Goal: Transaction & Acquisition: Purchase product/service

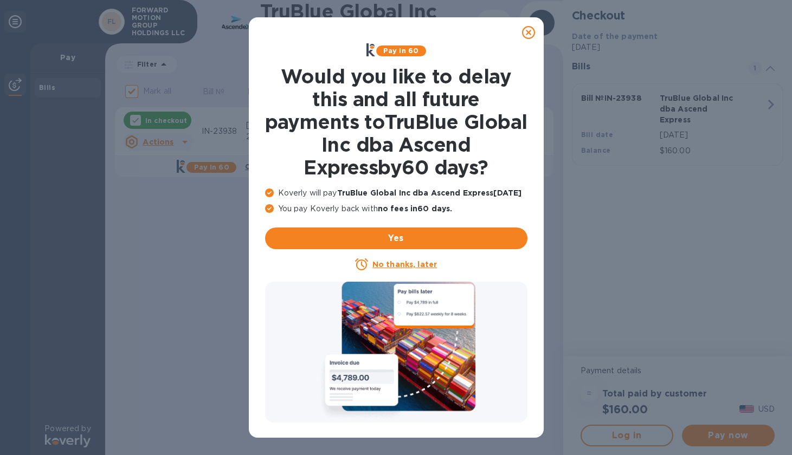
click at [530, 34] on icon at bounding box center [528, 32] width 13 height 13
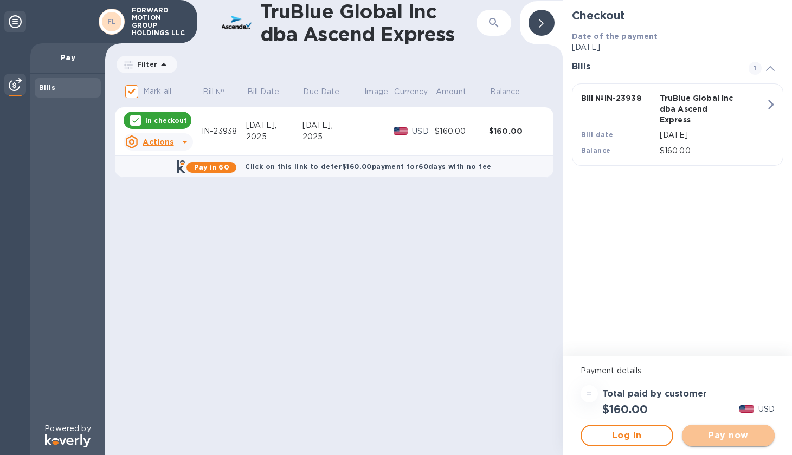
click at [735, 437] on span "Pay now" at bounding box center [728, 435] width 75 height 13
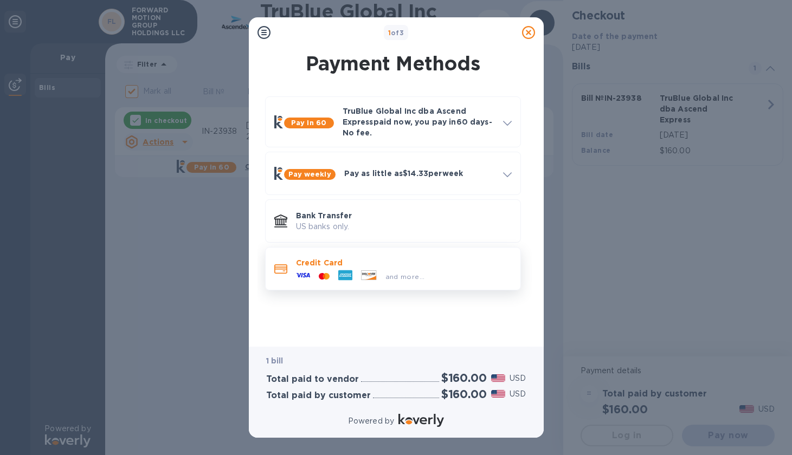
drag, startPoint x: 735, startPoint y: 437, endPoint x: 479, endPoint y: 267, distance: 307.8
drag, startPoint x: 479, startPoint y: 267, endPoint x: 466, endPoint y: 279, distance: 17.6
click at [466, 279] on div "and more..." at bounding box center [404, 274] width 216 height 12
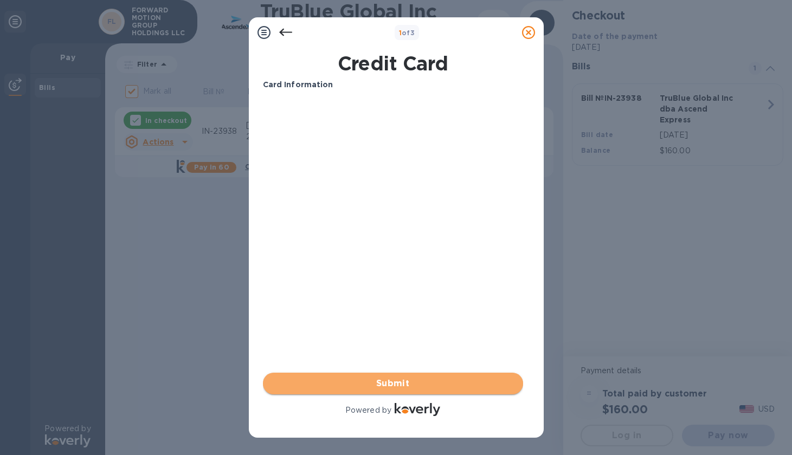
click at [353, 387] on span "Submit" at bounding box center [393, 383] width 243 height 13
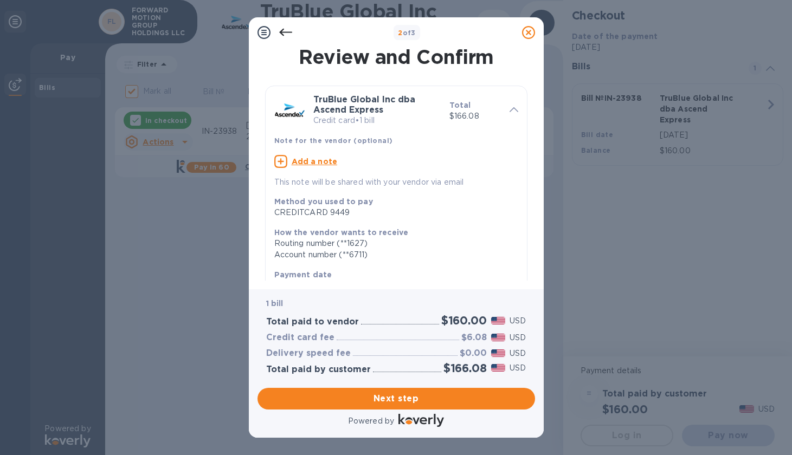
drag, startPoint x: 355, startPoint y: 136, endPoint x: 533, endPoint y: 311, distance: 249.6
click at [533, 311] on div "1 bill Total paid to vendor $160.00 USD Credit card fee $6.08 USD Delivery spee…" at bounding box center [397, 336] width 278 height 94
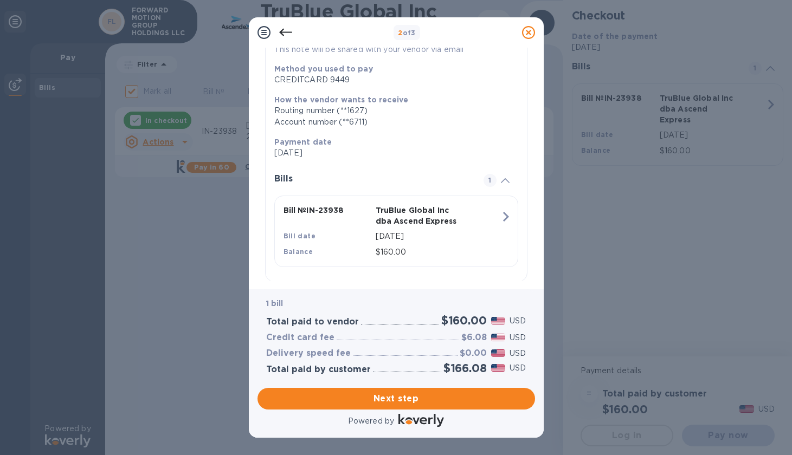
scroll to position [147, 0]
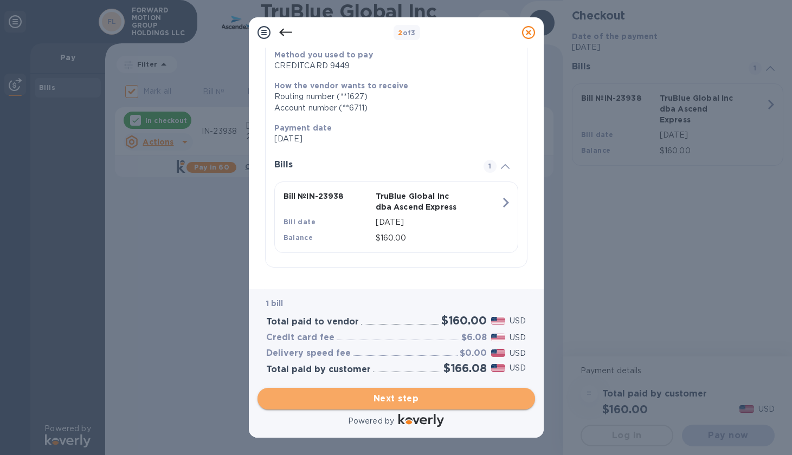
click at [444, 403] on span "Next step" at bounding box center [396, 398] width 260 height 13
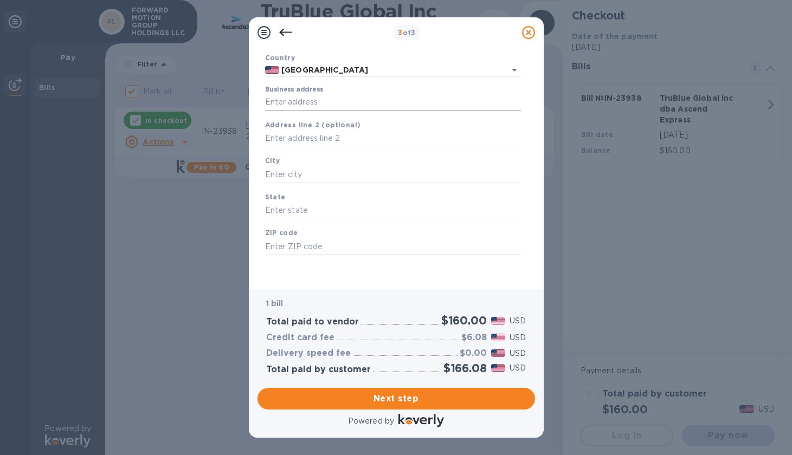
click at [285, 105] on input "Business address" at bounding box center [393, 102] width 256 height 16
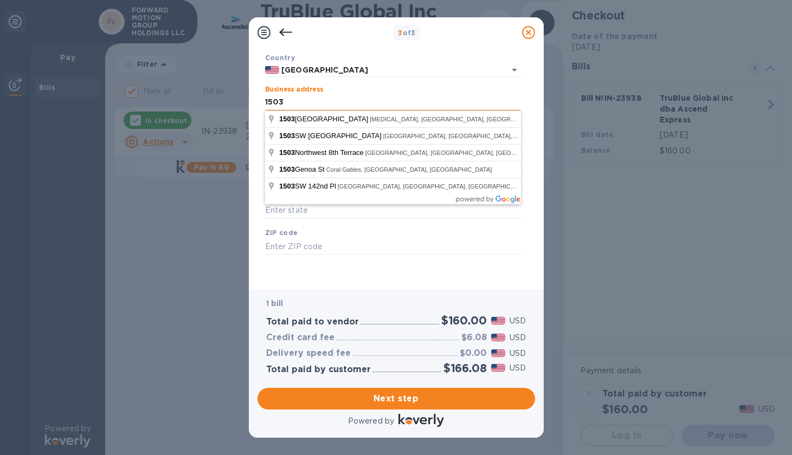
type input "[STREET_ADDRESS]"
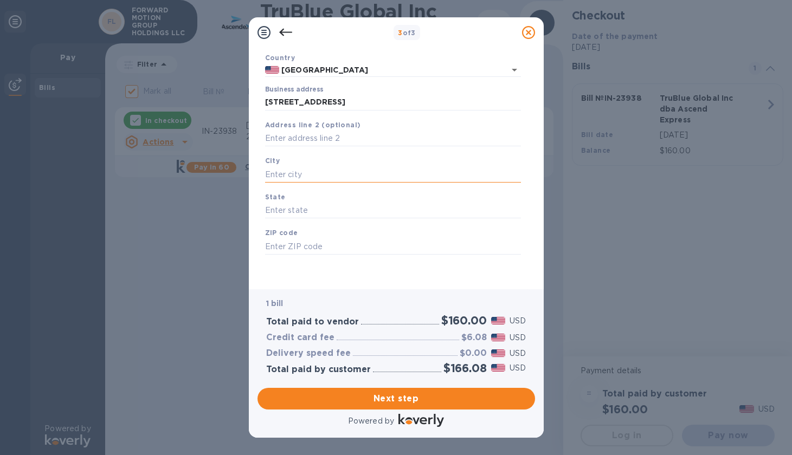
click at [293, 178] on input "text" at bounding box center [393, 174] width 256 height 16
type input "[GEOGRAPHIC_DATA]"
type input "fl"
type input "33126"
drag, startPoint x: 292, startPoint y: 178, endPoint x: 413, endPoint y: 91, distance: 149.5
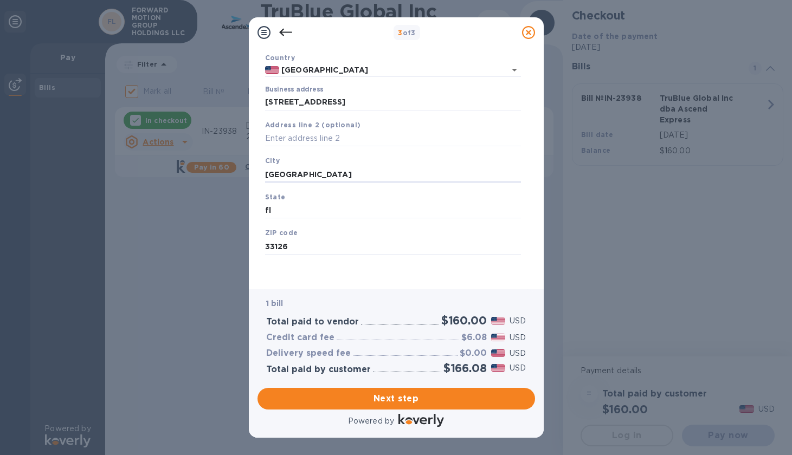
click at [413, 91] on div "Business address [STREET_ADDRESS]" at bounding box center [393, 98] width 256 height 25
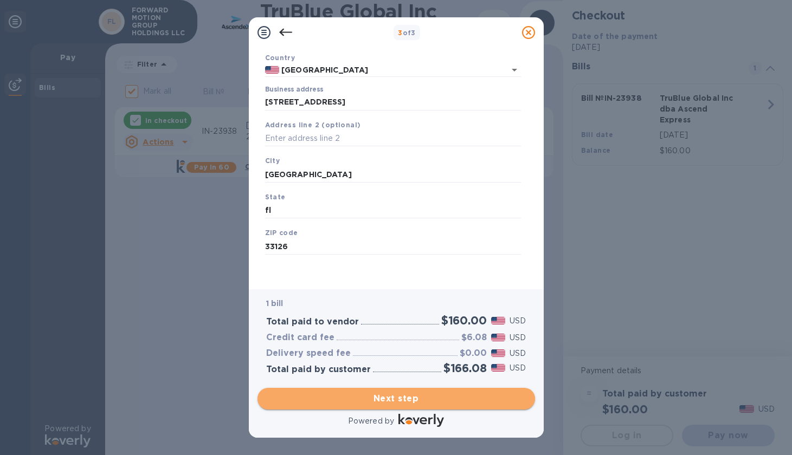
click at [353, 403] on span "Next step" at bounding box center [396, 398] width 260 height 13
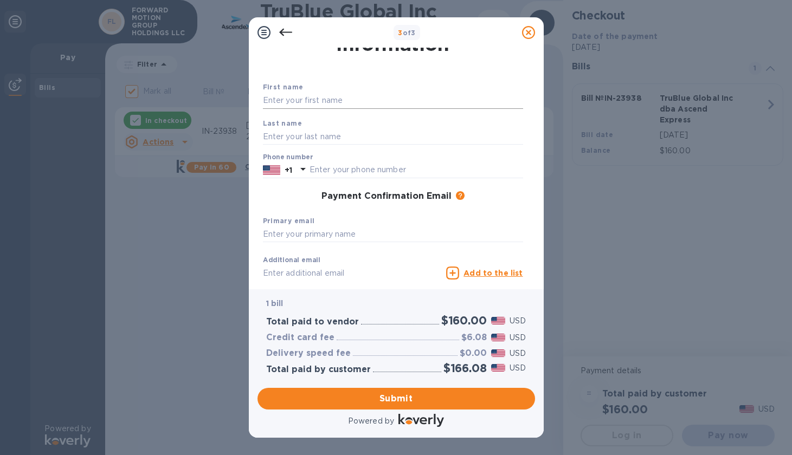
scroll to position [0, 0]
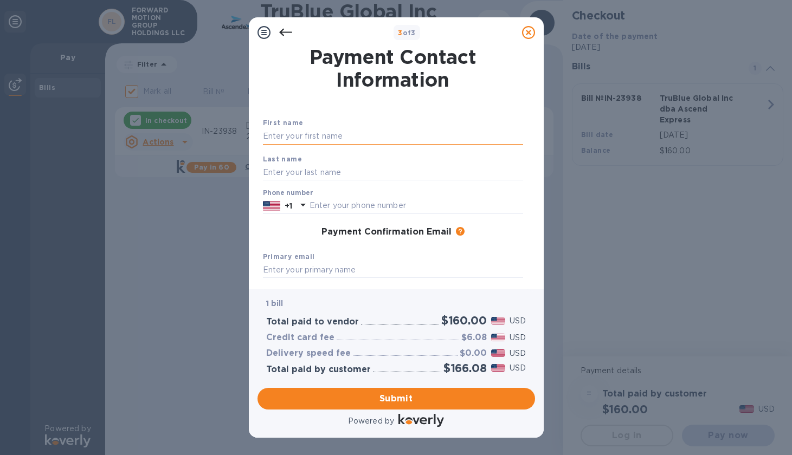
click at [339, 140] on input "text" at bounding box center [393, 136] width 260 height 16
type input "[PERSON_NAME]"
type input "FORELLE"
type input "7862357188"
type input "[EMAIL_ADDRESS][DOMAIN_NAME]"
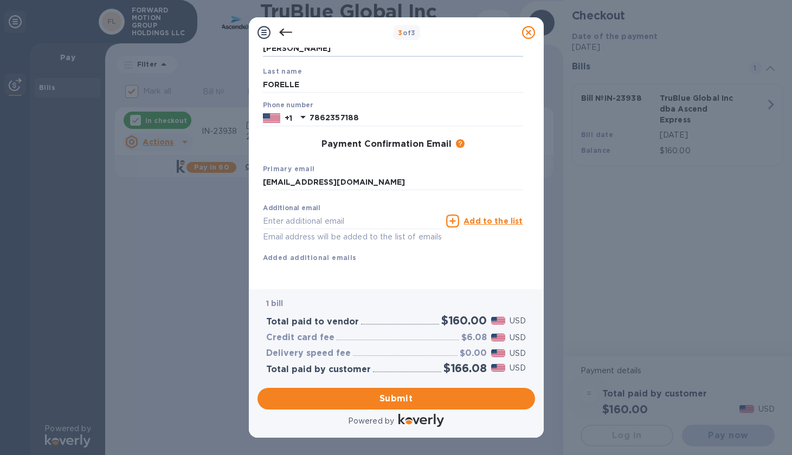
scroll to position [100, 0]
click at [381, 395] on span "Submit" at bounding box center [396, 398] width 260 height 13
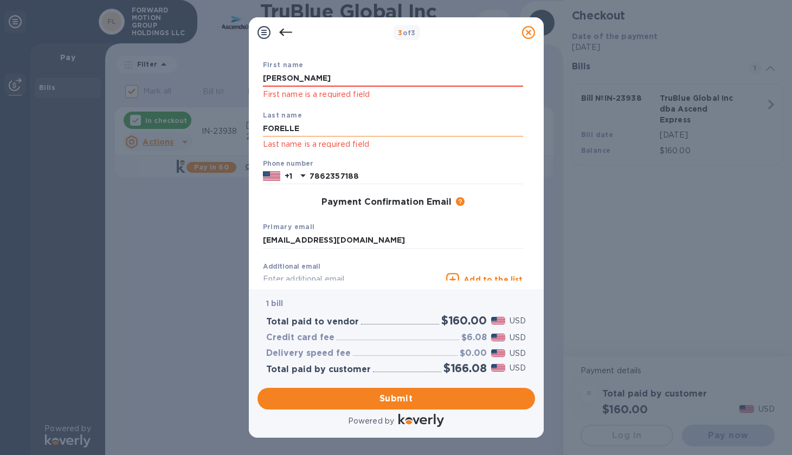
scroll to position [0, 0]
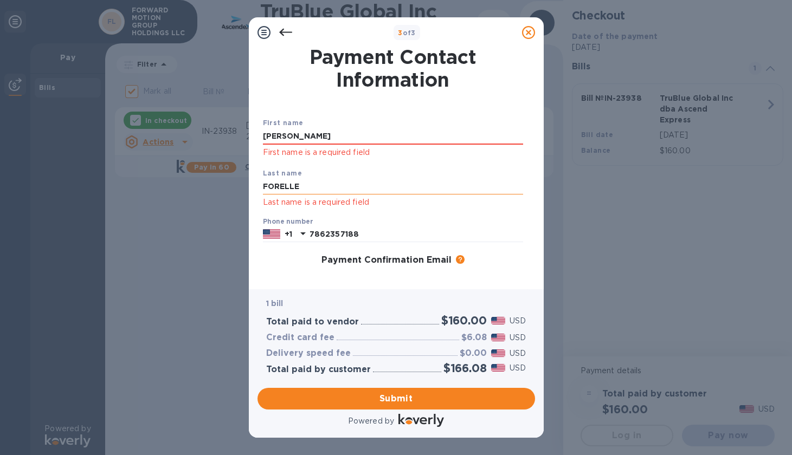
click at [317, 188] on input "FORELLE" at bounding box center [393, 187] width 260 height 16
click at [322, 185] on input "FORELLE" at bounding box center [393, 187] width 260 height 16
click at [268, 201] on p "Last name is a required field" at bounding box center [393, 202] width 260 height 12
click at [288, 147] on p "First name is a required field" at bounding box center [393, 152] width 260 height 12
drag, startPoint x: 307, startPoint y: 132, endPoint x: 236, endPoint y: 132, distance: 70.5
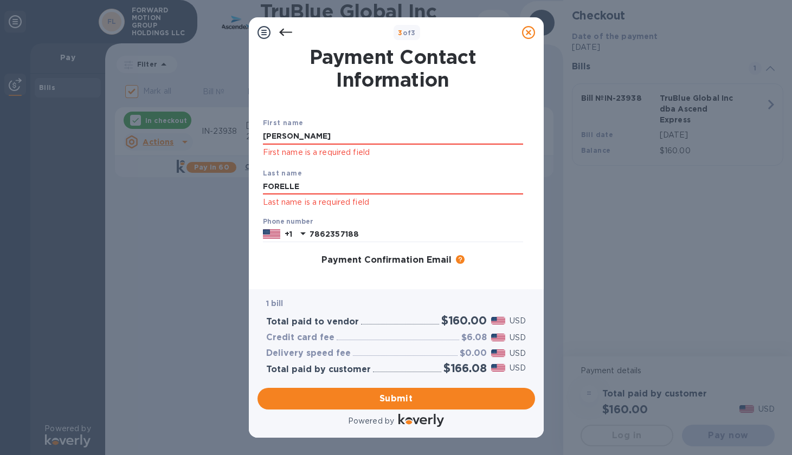
click at [236, 132] on div "3 of 3 Payment Contact Information First name [PERSON_NAME] First name is a req…" at bounding box center [396, 227] width 792 height 455
type input "[PERSON_NAME]"
type input "Forelle"
click at [362, 229] on input "7862357188" at bounding box center [417, 235] width 214 height 16
drag, startPoint x: 367, startPoint y: 237, endPoint x: 263, endPoint y: 222, distance: 104.6
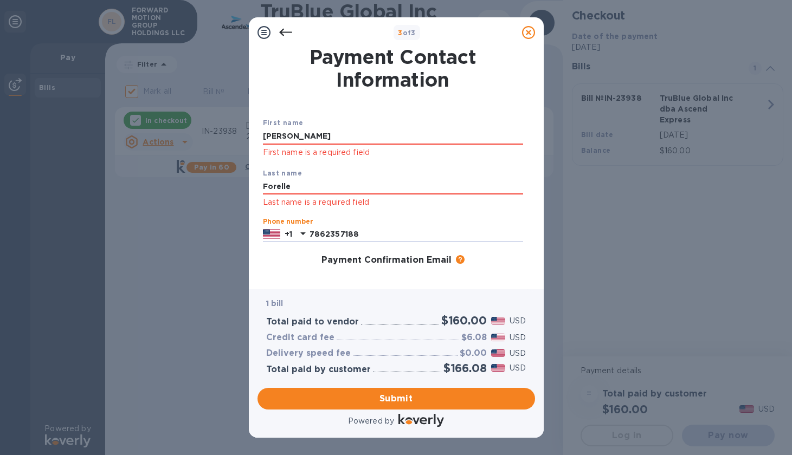
click at [263, 222] on div "Phone number [PHONE_NUMBER]" at bounding box center [393, 230] width 260 height 25
type input "7862357188"
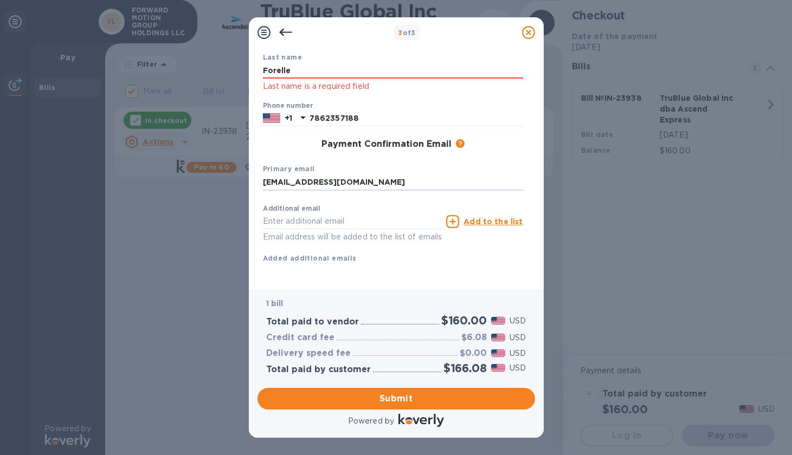
type input "[EMAIL_ADDRESS][DOMAIN_NAME]"
click at [482, 242] on div "Additional email Email address will be added to the list of emails Add to the l…" at bounding box center [393, 231] width 260 height 65
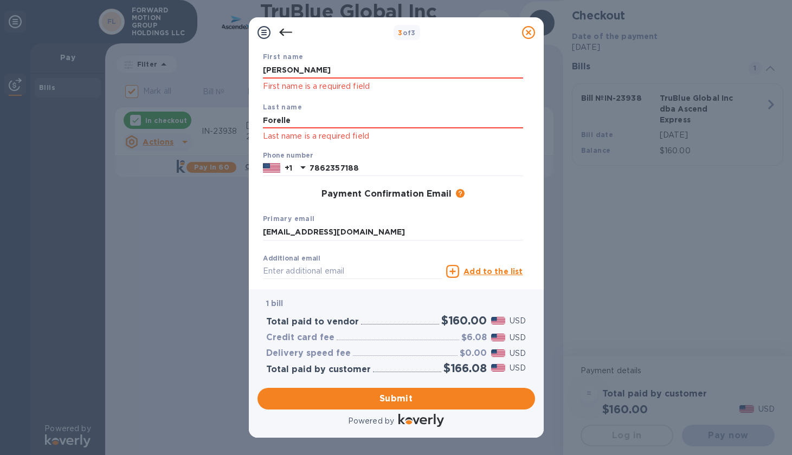
scroll to position [0, 0]
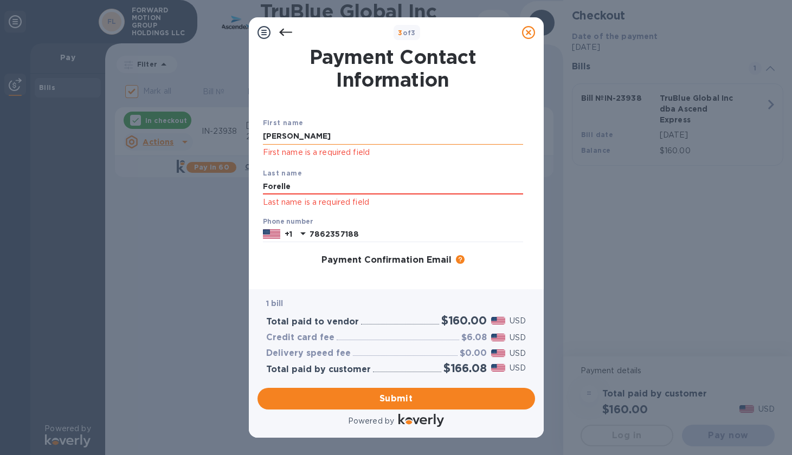
click at [268, 134] on input "[PERSON_NAME]" at bounding box center [393, 136] width 260 height 16
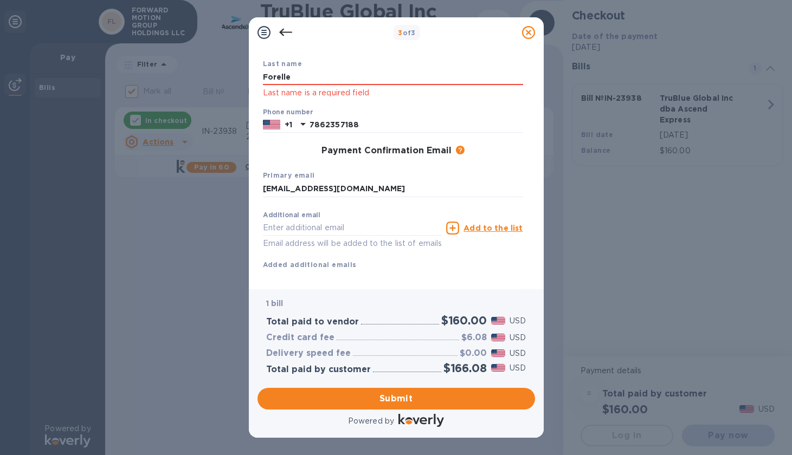
scroll to position [129, 0]
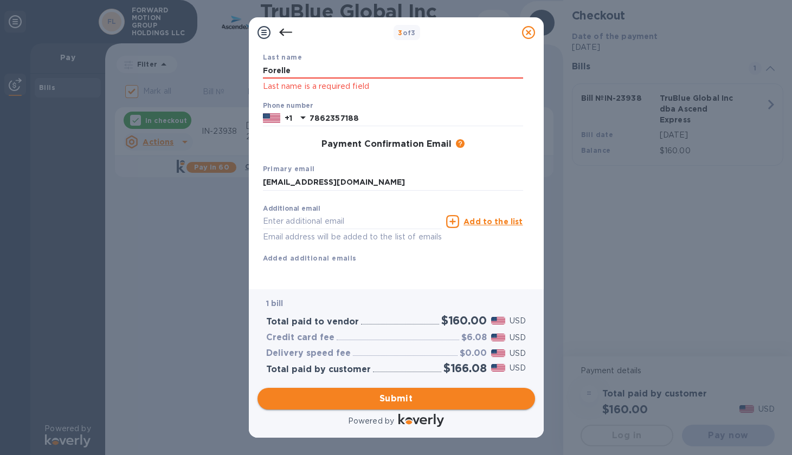
type input "[PERSON_NAME]"
click at [347, 392] on span "Submit" at bounding box center [396, 398] width 260 height 13
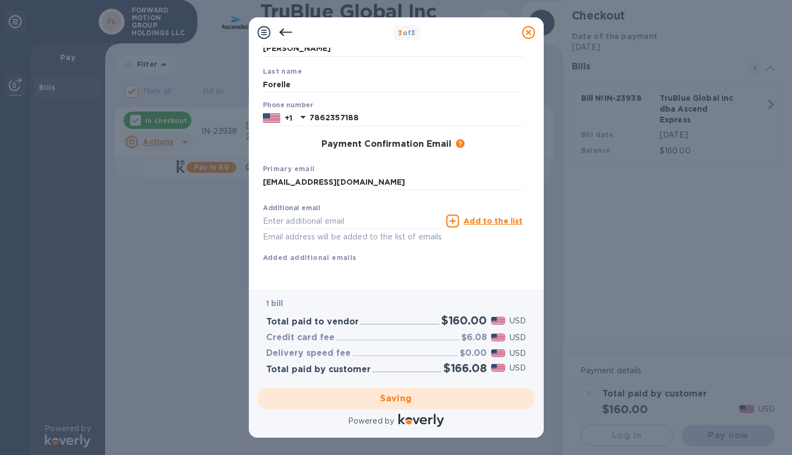
checkbox input "false"
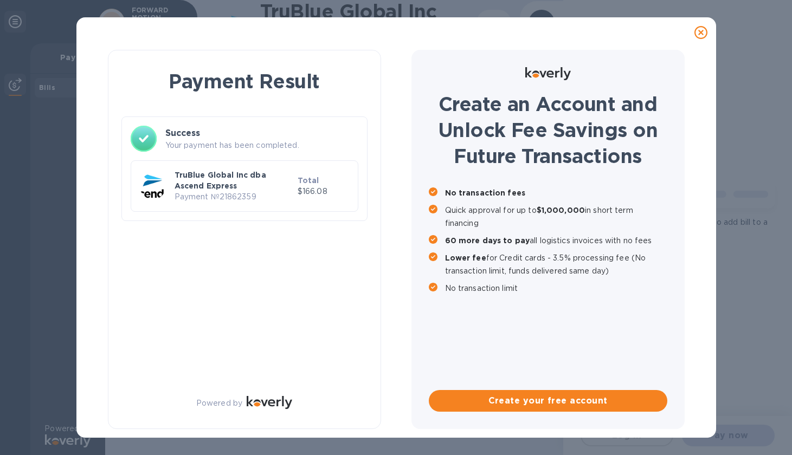
scroll to position [0, 0]
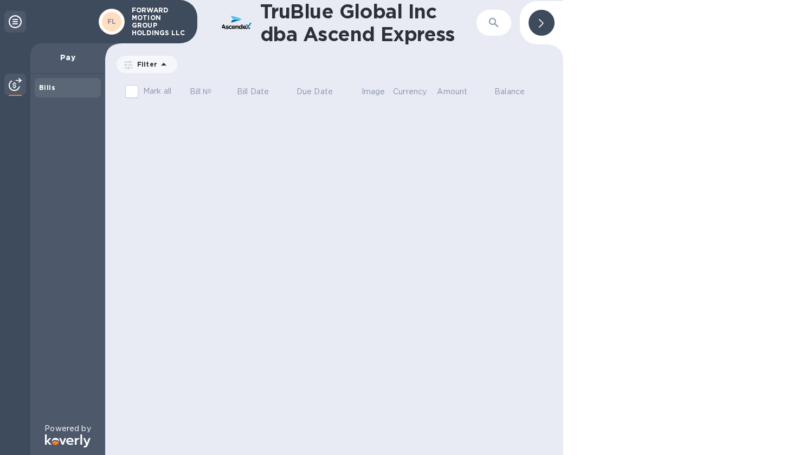
click at [538, 25] on div at bounding box center [542, 23] width 26 height 26
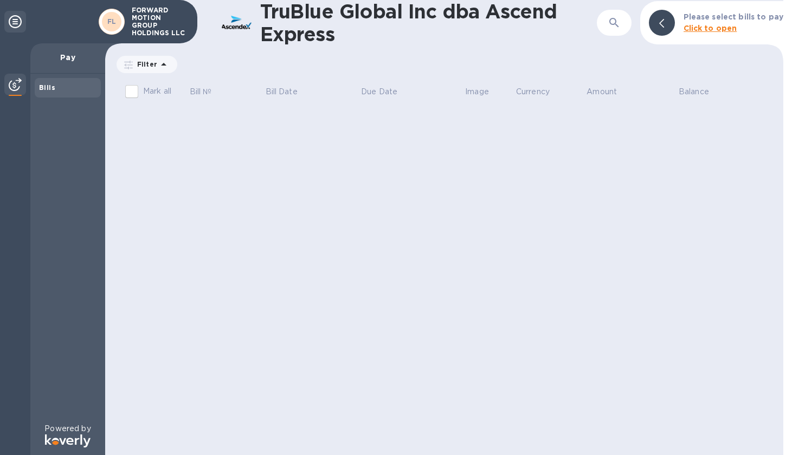
click at [658, 30] on div at bounding box center [662, 23] width 26 height 26
